Goal: Find specific page/section: Find specific page/section

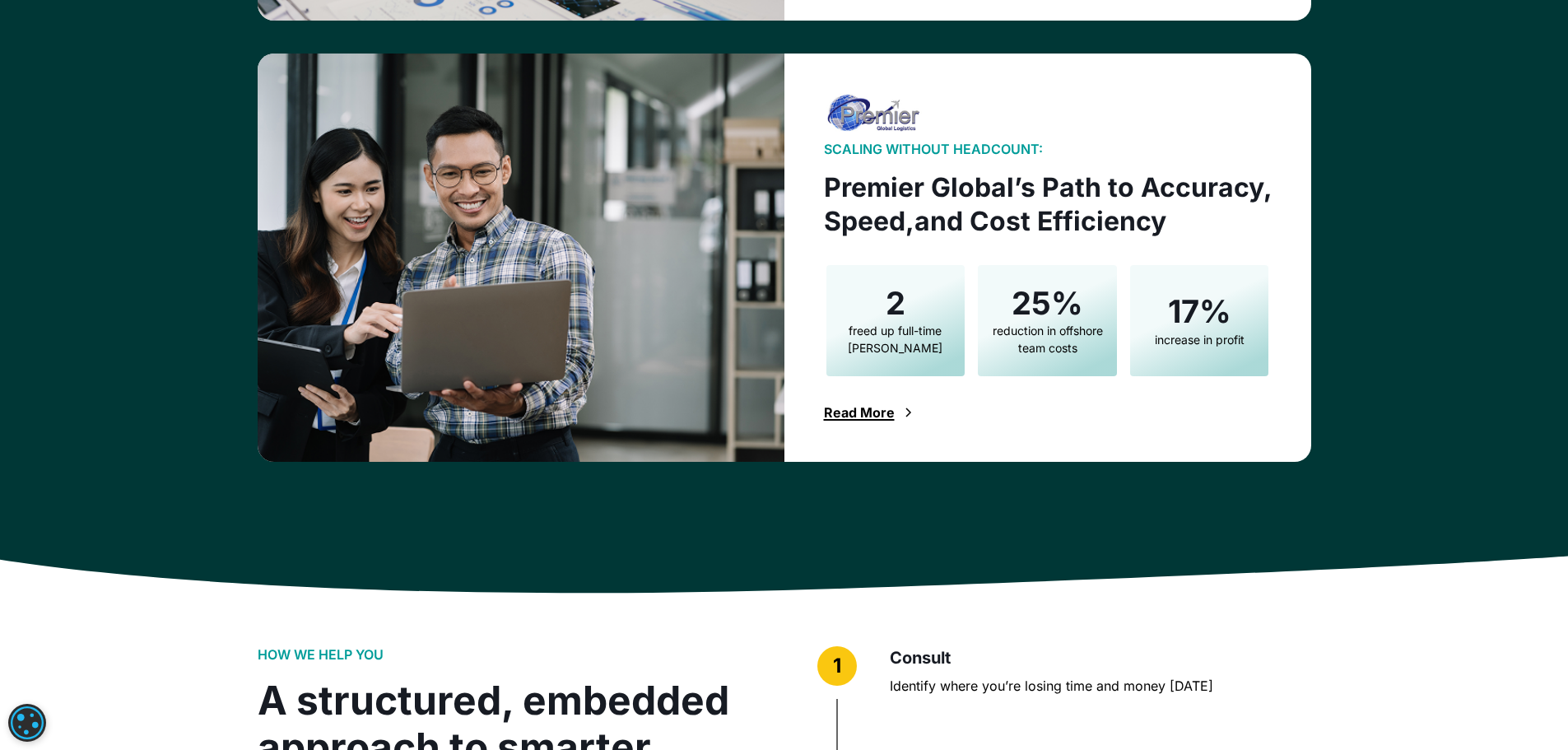
scroll to position [3488, 0]
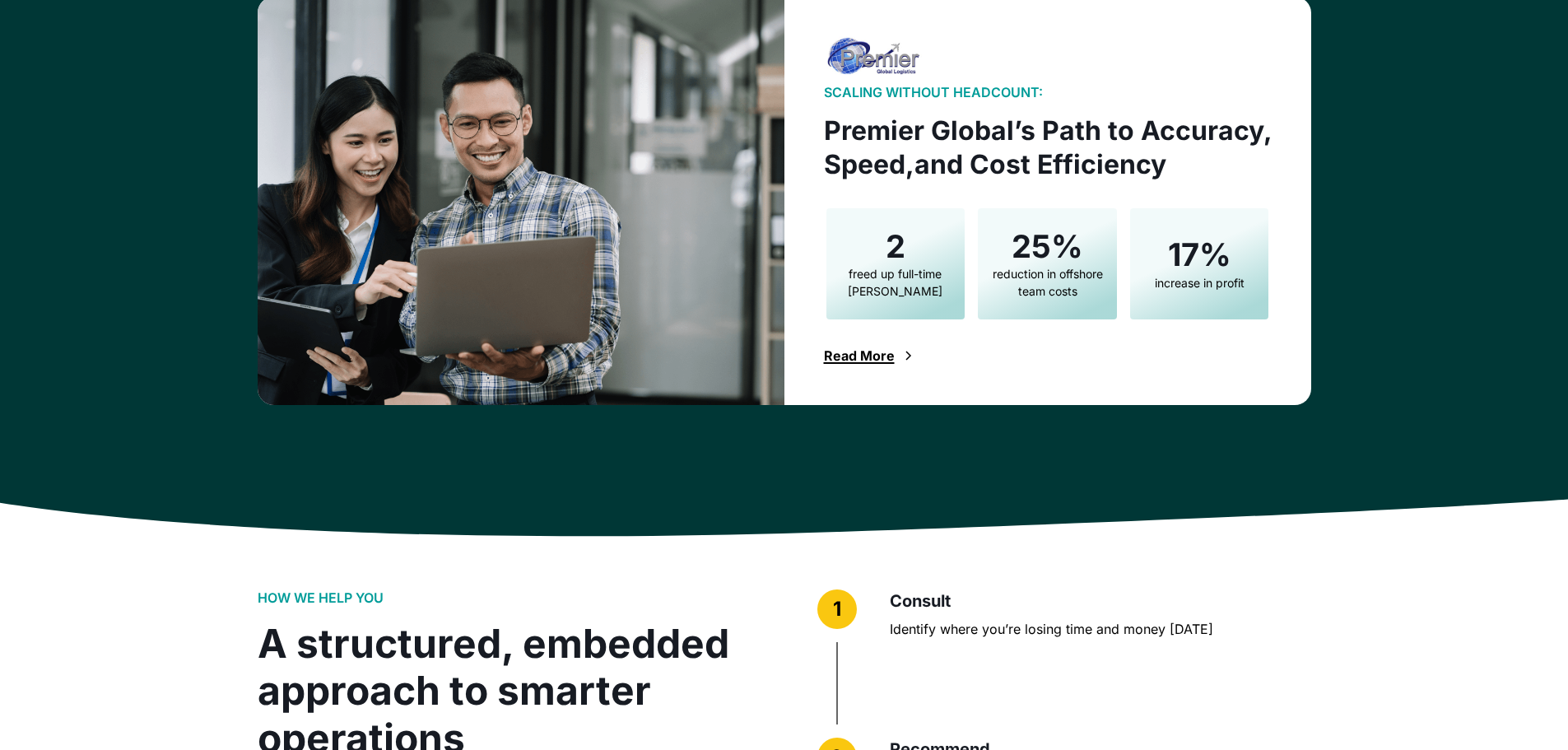
scroll to position [3737, 0]
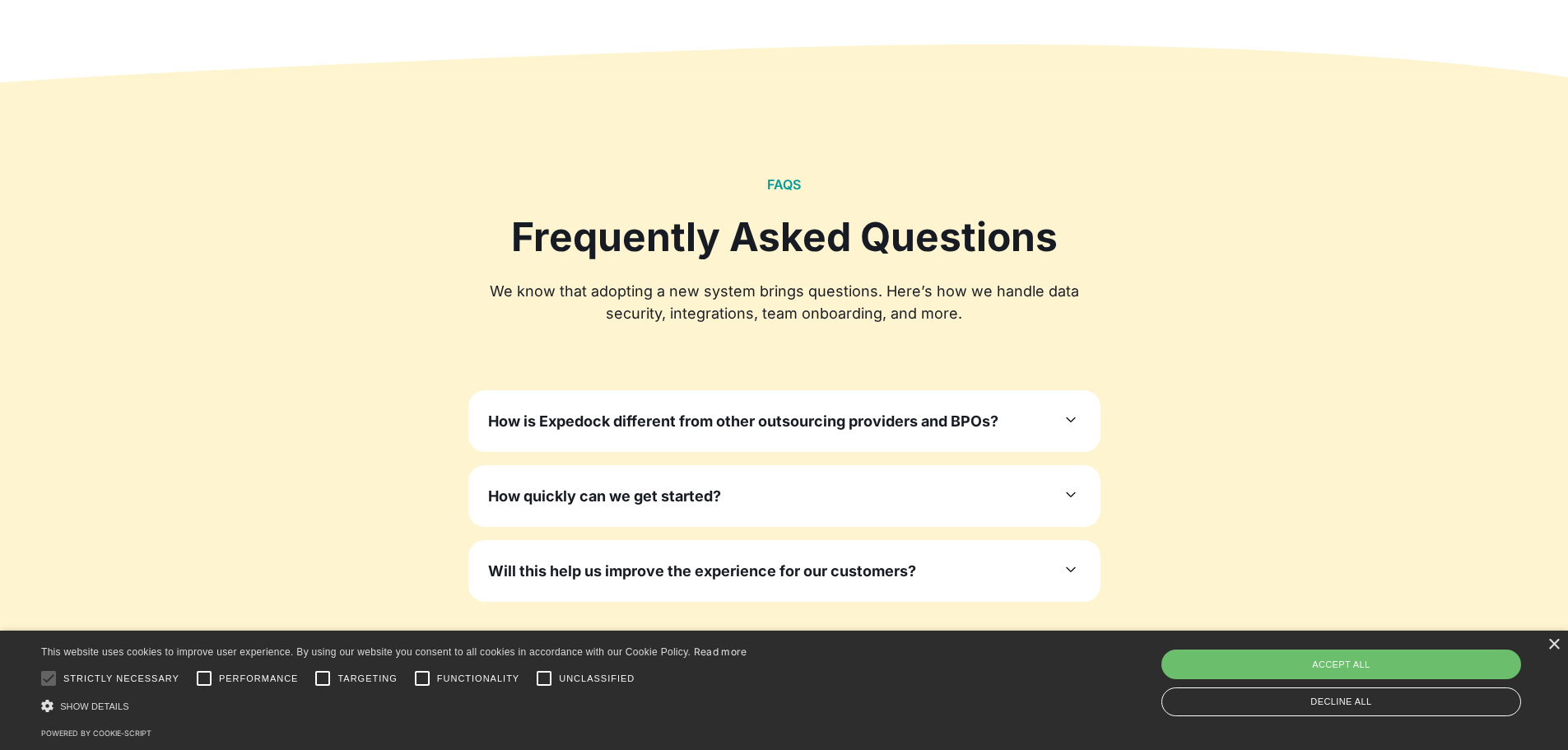
click at [795, 654] on link "Learn More" at bounding box center [784, 673] width 116 height 38
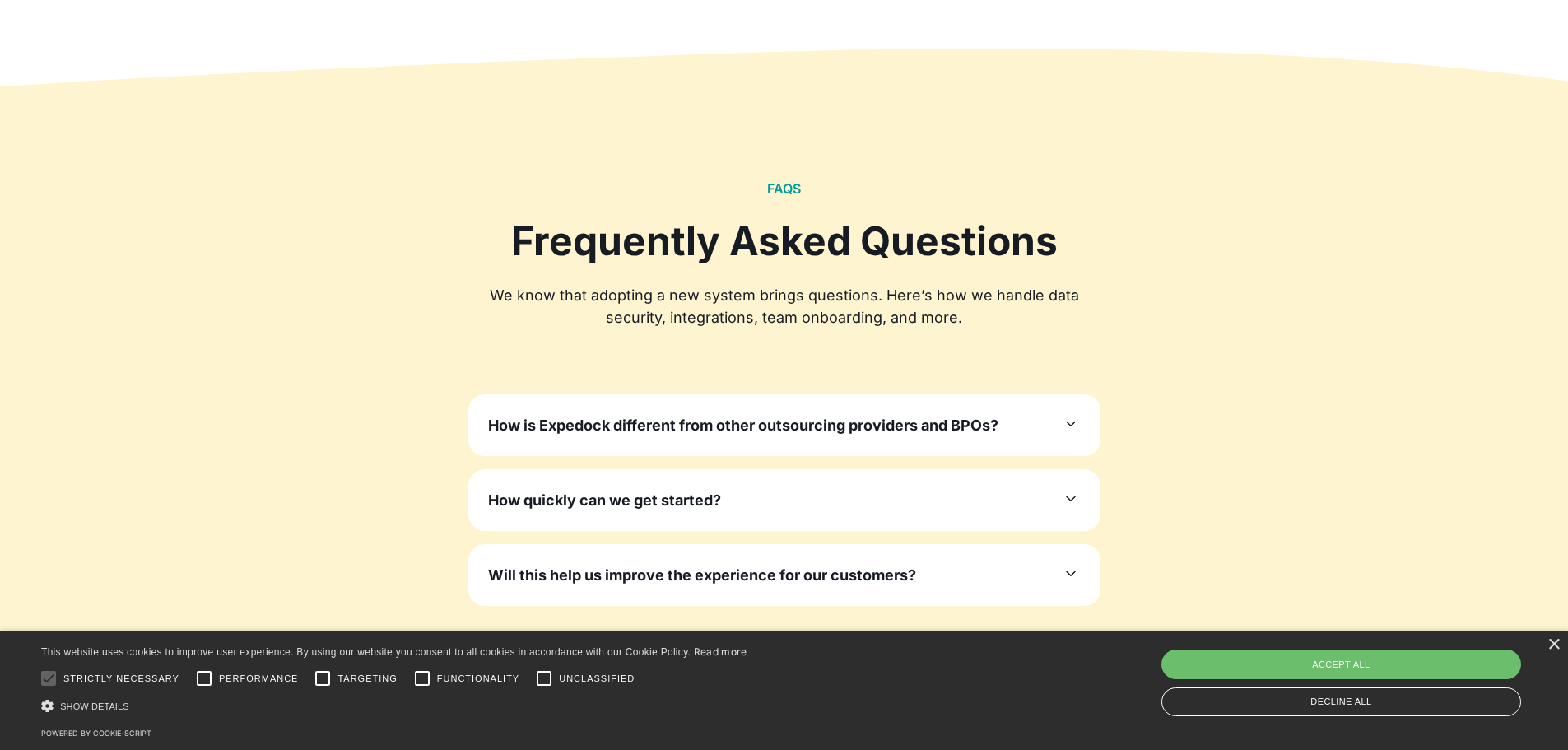
click at [795, 658] on link "Learn More" at bounding box center [784, 677] width 116 height 38
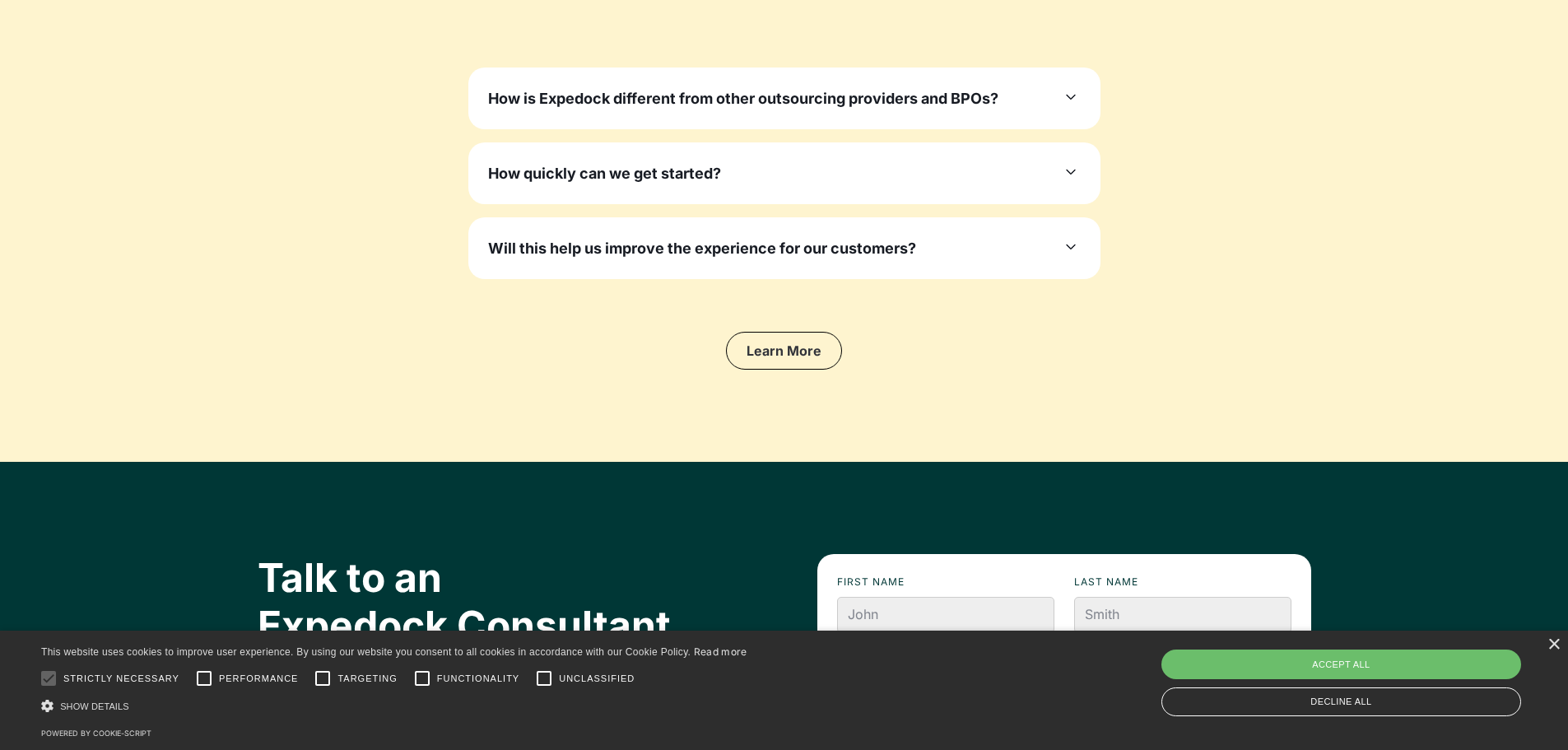
scroll to position [4975, 0]
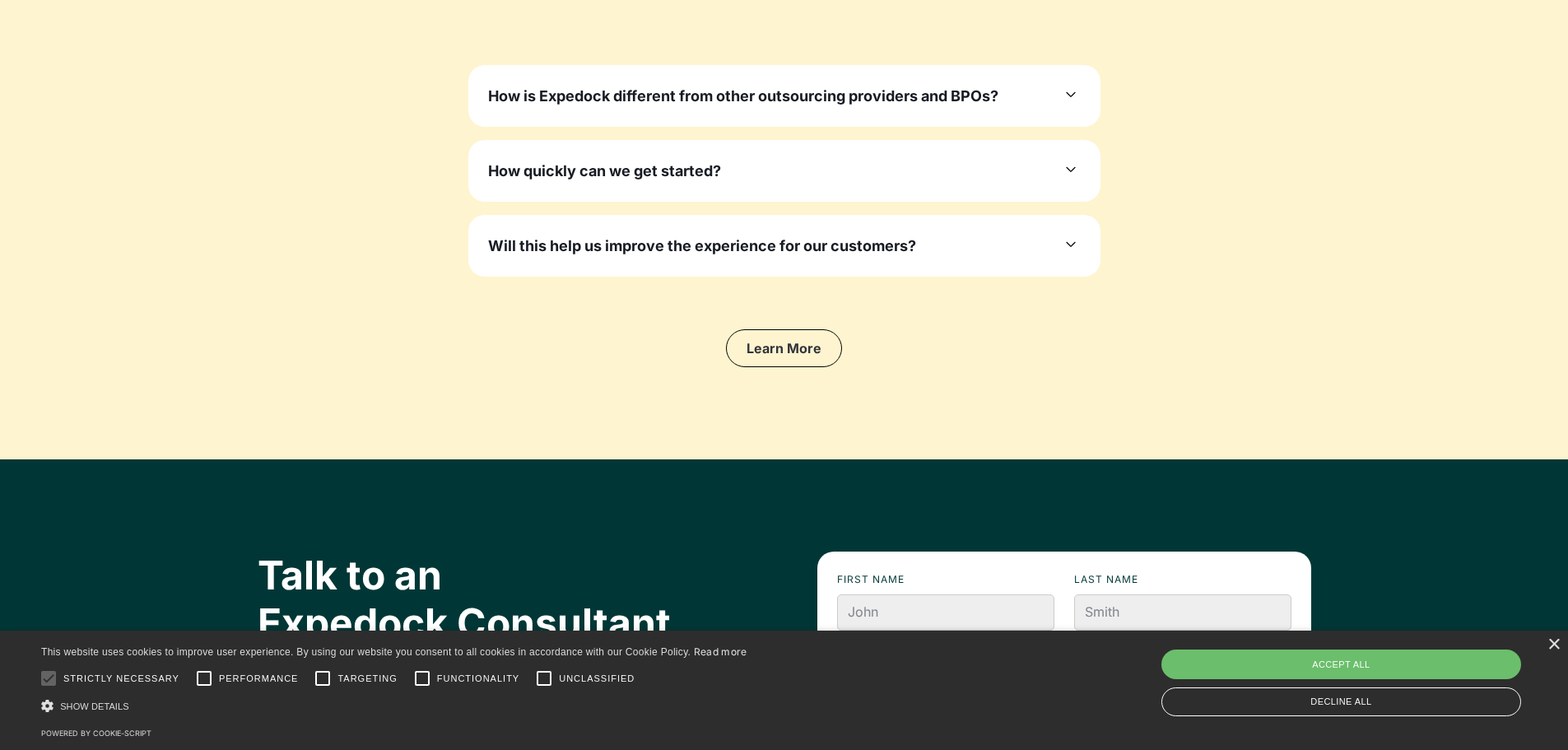
click at [811, 329] on link "Learn More" at bounding box center [784, 348] width 116 height 38
